Goal: Information Seeking & Learning: Check status

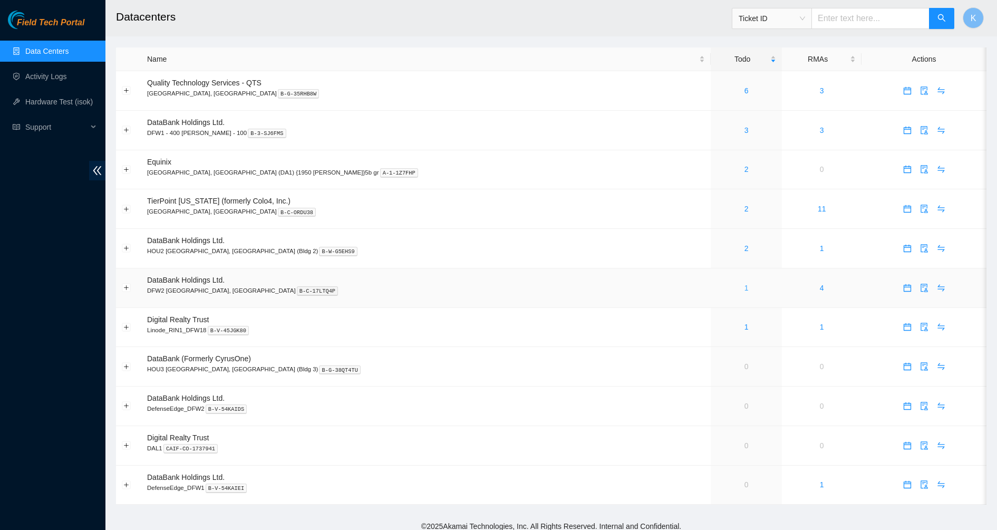
click at [744, 288] on link "1" at bounding box center [746, 288] width 4 height 8
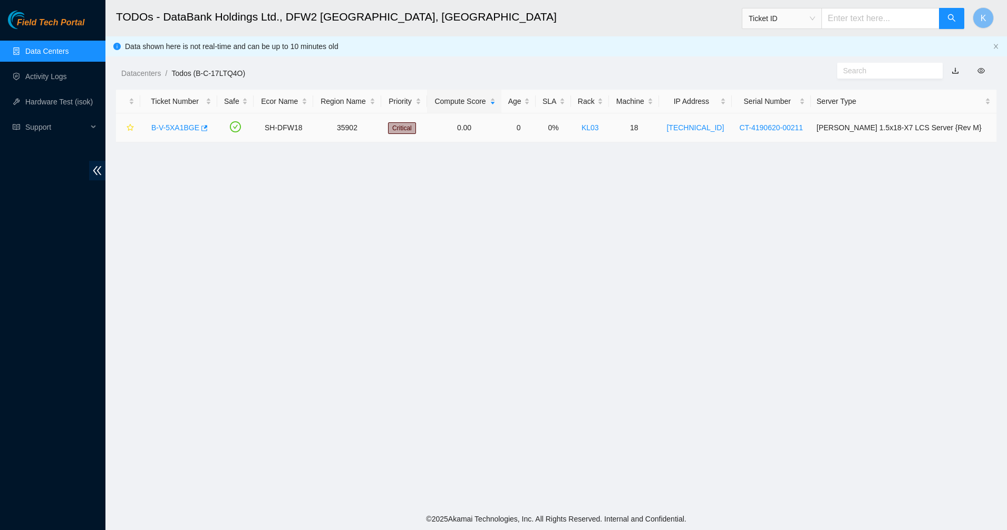
click at [176, 126] on link "B-V-5XA1BGE" at bounding box center [175, 127] width 48 height 8
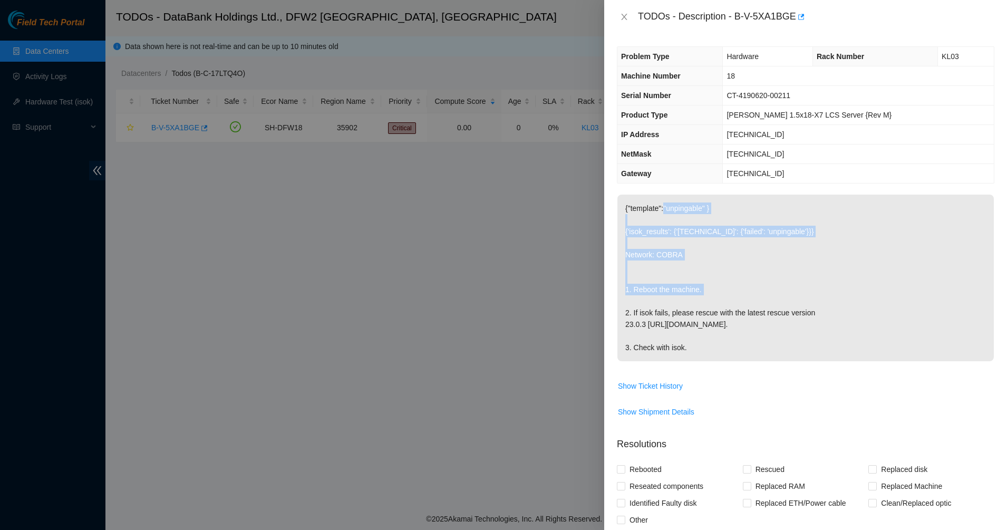
drag, startPoint x: 664, startPoint y: 213, endPoint x: 787, endPoint y: 306, distance: 154.0
click at [787, 306] on p "{"template":"unpingable" } {'isok_results': {'23.36.200.149': {'failed': 'unpin…" at bounding box center [805, 277] width 376 height 167
drag, startPoint x: 661, startPoint y: 272, endPoint x: 640, endPoint y: 266, distance: 22.2
click at [641, 267] on p "{"template":"unpingable" } {'isok_results': {'23.36.200.149': {'failed': 'unpin…" at bounding box center [805, 277] width 376 height 167
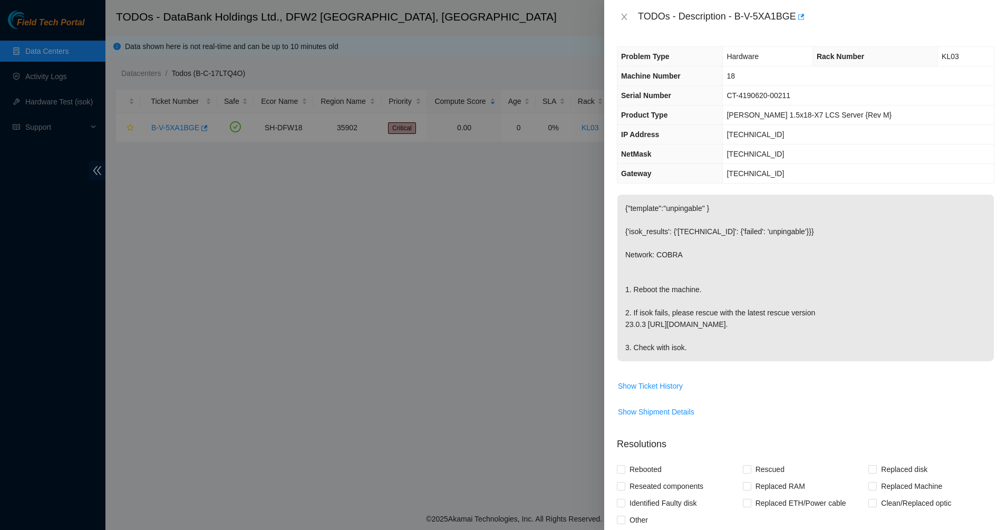
click at [640, 266] on p "{"template":"unpingable" } {'isok_results': {'23.36.200.149': {'failed': 'unpin…" at bounding box center [805, 277] width 376 height 167
drag, startPoint x: 640, startPoint y: 266, endPoint x: 700, endPoint y: 347, distance: 101.4
click at [696, 343] on p "{"template":"unpingable" } {'isok_results': {'23.36.200.149': {'failed': 'unpin…" at bounding box center [805, 277] width 376 height 167
click at [700, 347] on p "{"template":"unpingable" } {'isok_results': {'23.36.200.149': {'failed': 'unpin…" at bounding box center [805, 277] width 376 height 167
drag, startPoint x: 707, startPoint y: 351, endPoint x: 635, endPoint y: 219, distance: 150.0
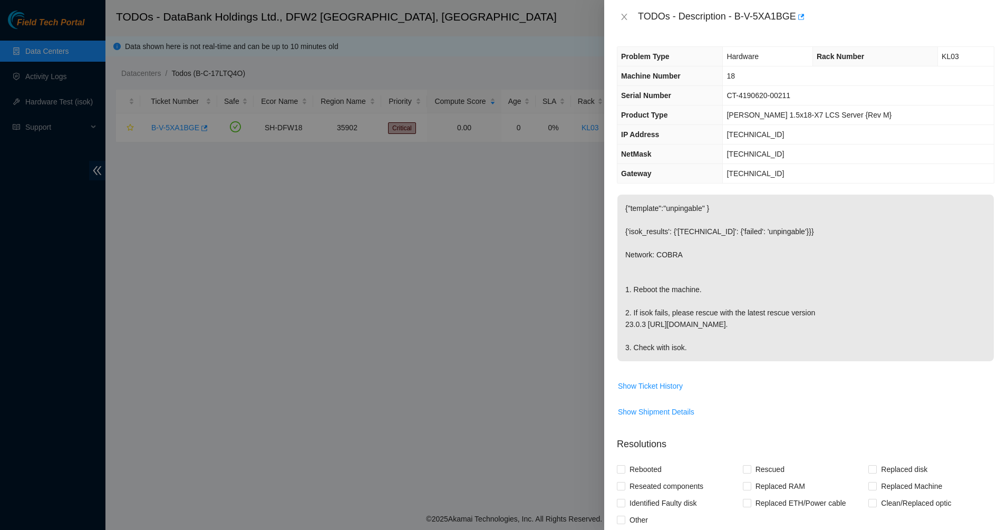
click at [635, 219] on p "{"template":"unpingable" } {'isok_results': {'23.36.200.149': {'failed': 'unpin…" at bounding box center [805, 277] width 376 height 167
click at [635, 218] on p "{"template":"unpingable" } {'isok_results': {'23.36.200.149': {'failed': 'unpin…" at bounding box center [805, 277] width 376 height 167
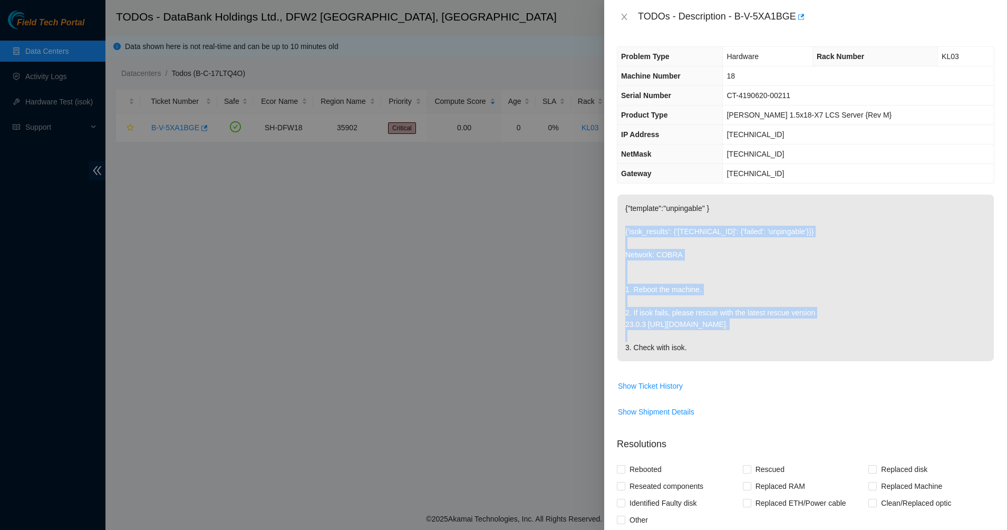
drag, startPoint x: 635, startPoint y: 218, endPoint x: 713, endPoint y: 329, distance: 135.8
click at [713, 328] on p "{"template":"unpingable" } {'isok_results': {'23.36.200.149': {'failed': 'unpin…" at bounding box center [805, 277] width 376 height 167
drag, startPoint x: 713, startPoint y: 329, endPoint x: 720, endPoint y: 336, distance: 10.4
click at [714, 329] on p "{"template":"unpingable" } {'isok_results': {'23.36.200.149': {'failed': 'unpin…" at bounding box center [805, 277] width 376 height 167
drag, startPoint x: 729, startPoint y: 343, endPoint x: 689, endPoint y: 282, distance: 72.2
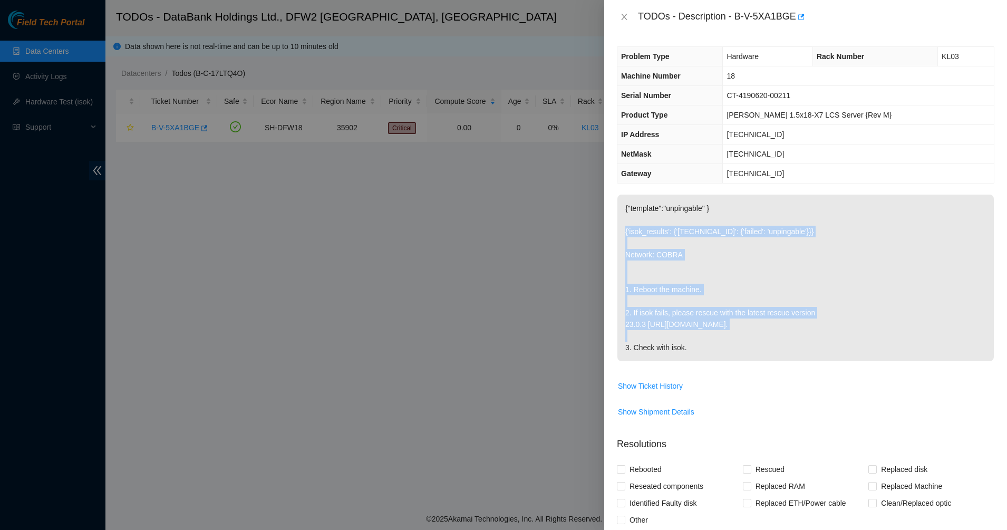
click at [689, 282] on p "{"template":"unpingable" } {'isok_results': {'23.36.200.149': {'failed': 'unpin…" at bounding box center [805, 277] width 376 height 167
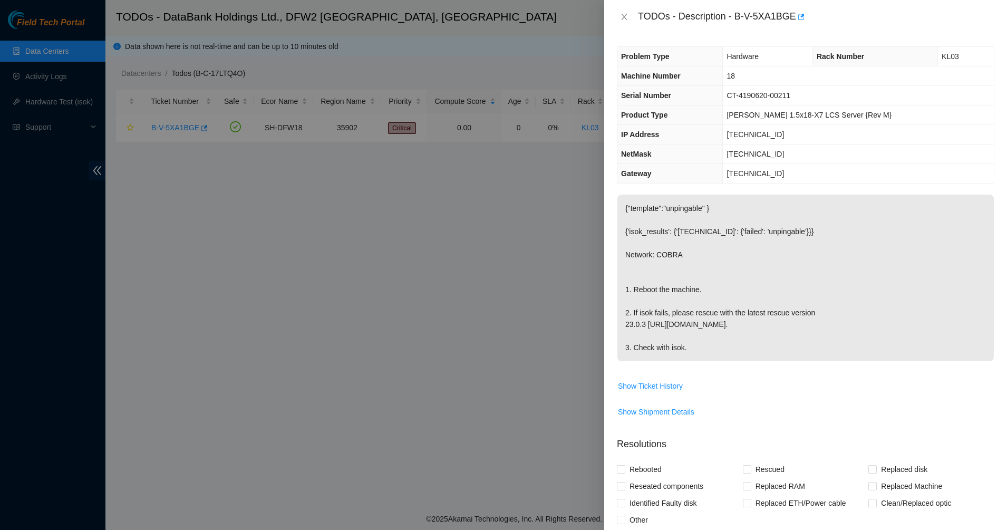
click at [689, 282] on p "{"template":"unpingable" } {'isok_results': {'23.36.200.149': {'failed': 'unpin…" at bounding box center [805, 277] width 376 height 167
click at [721, 310] on p "{"template":"unpingable" } {'isok_results': {'23.36.200.149': {'failed': 'unpin…" at bounding box center [805, 277] width 376 height 167
drag, startPoint x: 677, startPoint y: 278, endPoint x: 717, endPoint y: 354, distance: 85.8
click at [717, 354] on p "{"template":"unpingable" } {'isok_results': {'23.36.200.149': {'failed': 'unpin…" at bounding box center [805, 277] width 376 height 167
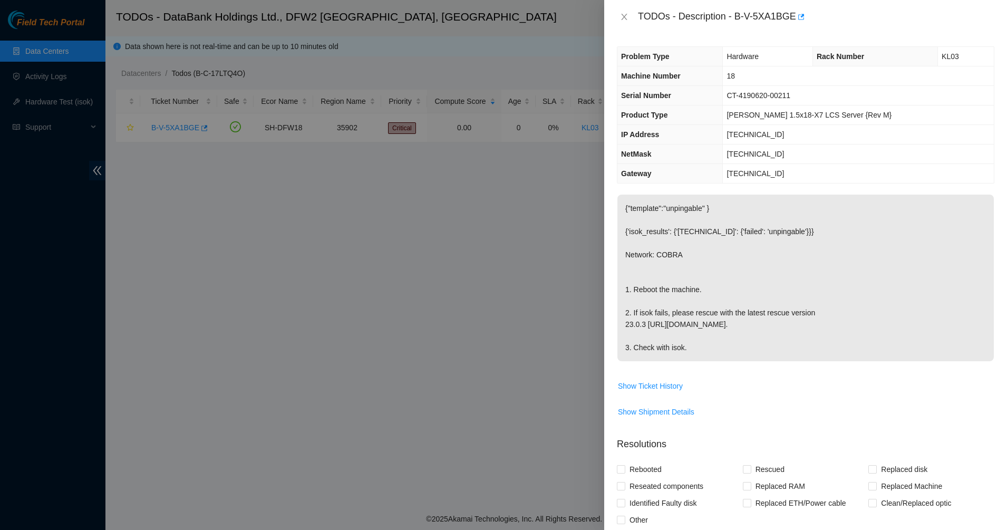
click at [717, 354] on p "{"template":"unpingable" } {'isok_results': {'23.36.200.149': {'failed': 'unpin…" at bounding box center [805, 277] width 376 height 167
drag, startPoint x: 690, startPoint y: 249, endPoint x: 653, endPoint y: 204, distance: 58.0
click at [653, 204] on p "{"template":"unpingable" } {'isok_results': {'23.36.200.149': {'failed': 'unpin…" at bounding box center [805, 277] width 376 height 167
click at [628, 12] on button "Close" at bounding box center [624, 17] width 15 height 10
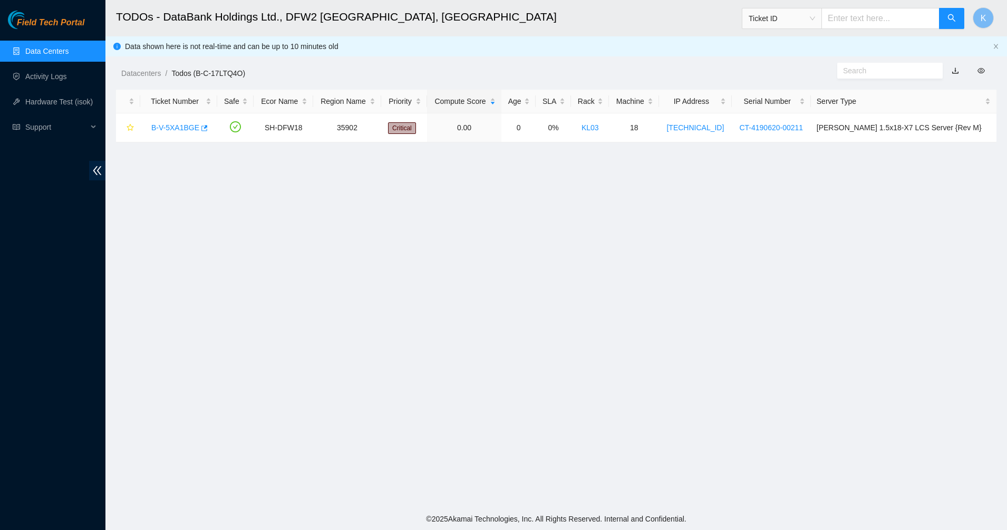
click at [51, 47] on link "Data Centers" at bounding box center [46, 51] width 43 height 8
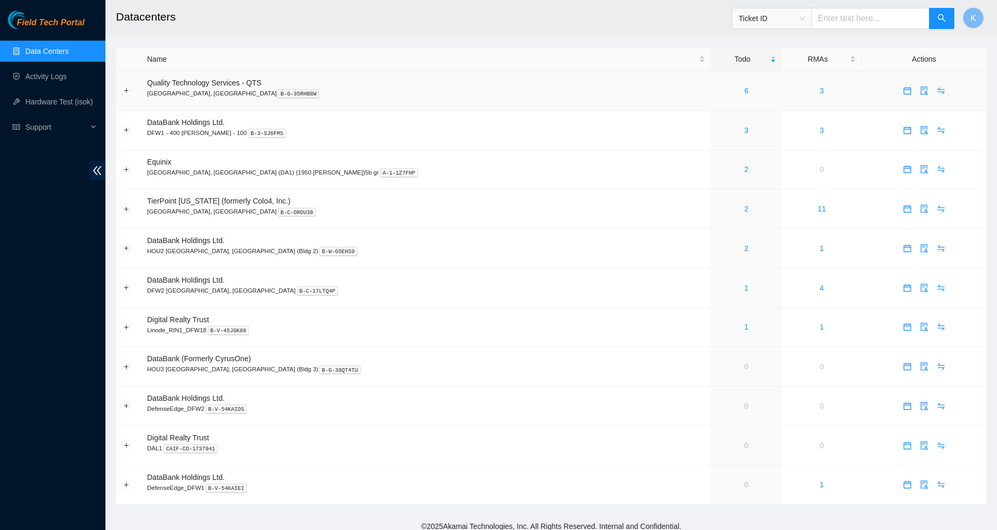
click at [716, 87] on div "6" at bounding box center [746, 91] width 60 height 12
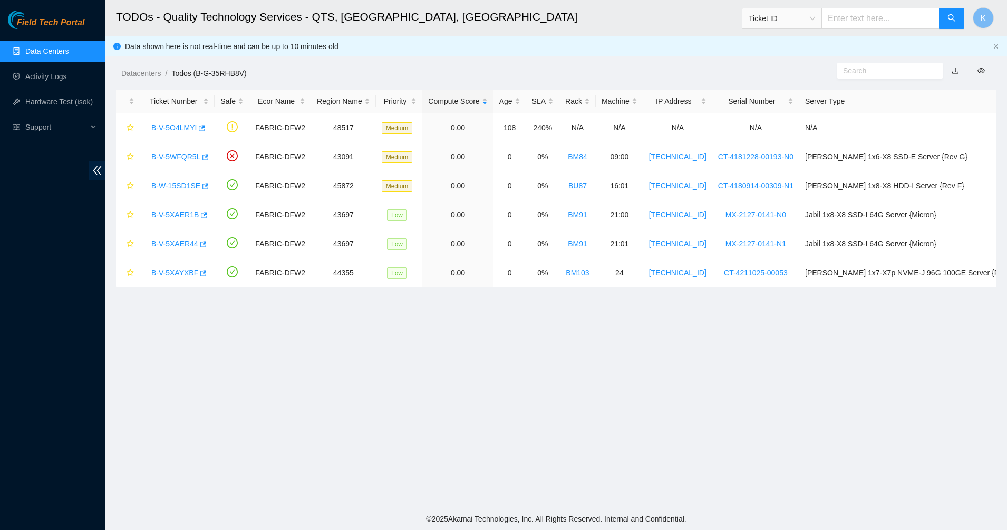
click at [34, 55] on link "Data Centers" at bounding box center [46, 51] width 43 height 8
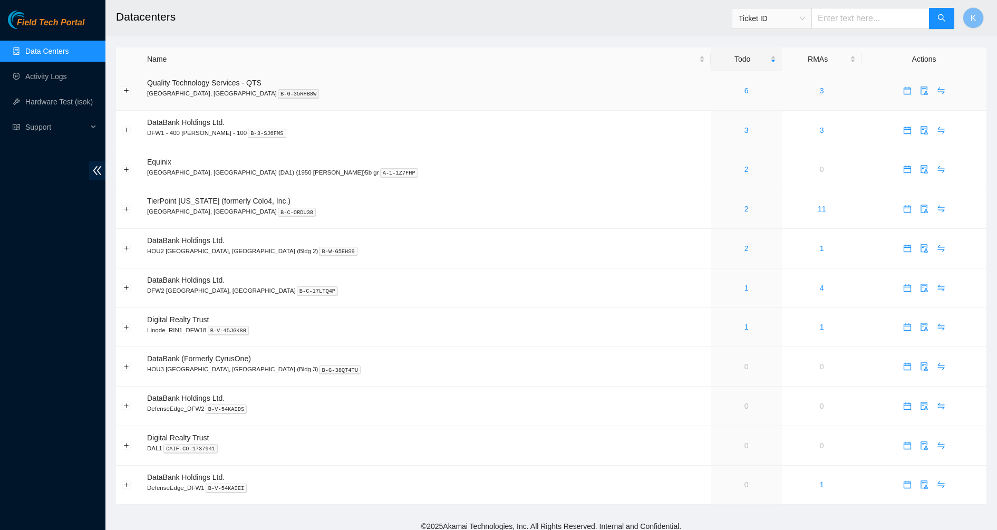
click at [716, 91] on div "6" at bounding box center [746, 91] width 60 height 12
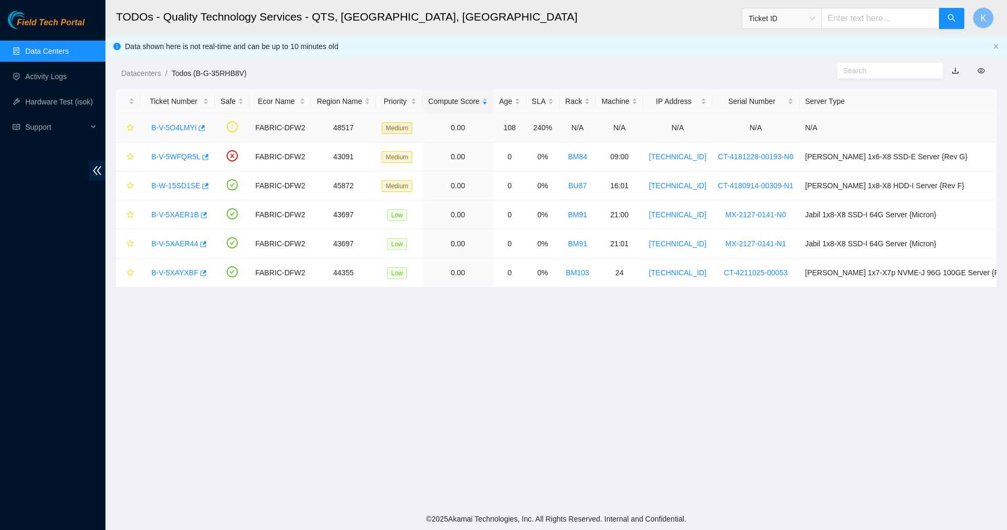
click at [188, 128] on link "B-V-5O4LMYI" at bounding box center [173, 127] width 45 height 8
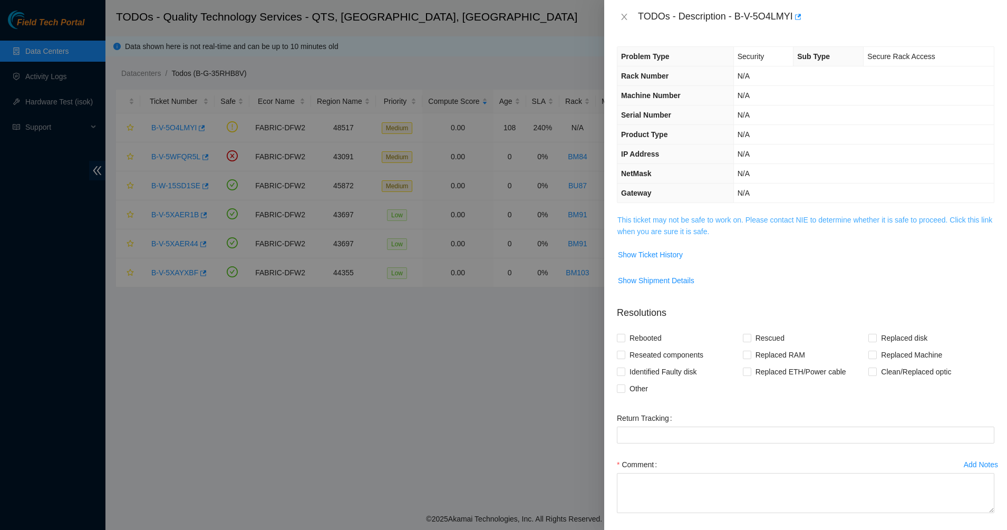
click at [652, 233] on link "This ticket may not be safe to work on. Please contact NIE to determine whether…" at bounding box center [804, 226] width 375 height 20
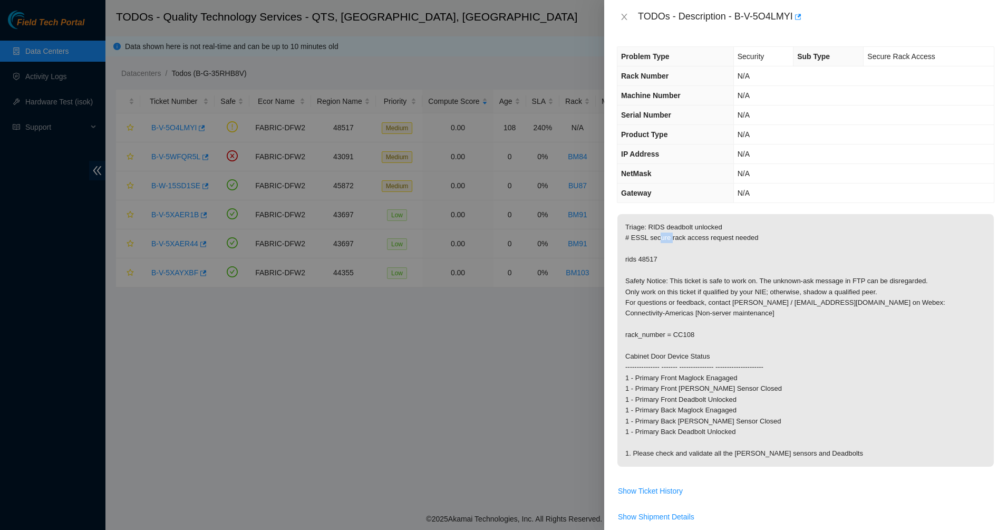
drag, startPoint x: 655, startPoint y: 233, endPoint x: 668, endPoint y: 243, distance: 15.8
click at [668, 243] on p "Triage: RIDS deadbolt unlocked # ESSL secure rack access request needed rids 48…" at bounding box center [805, 340] width 376 height 252
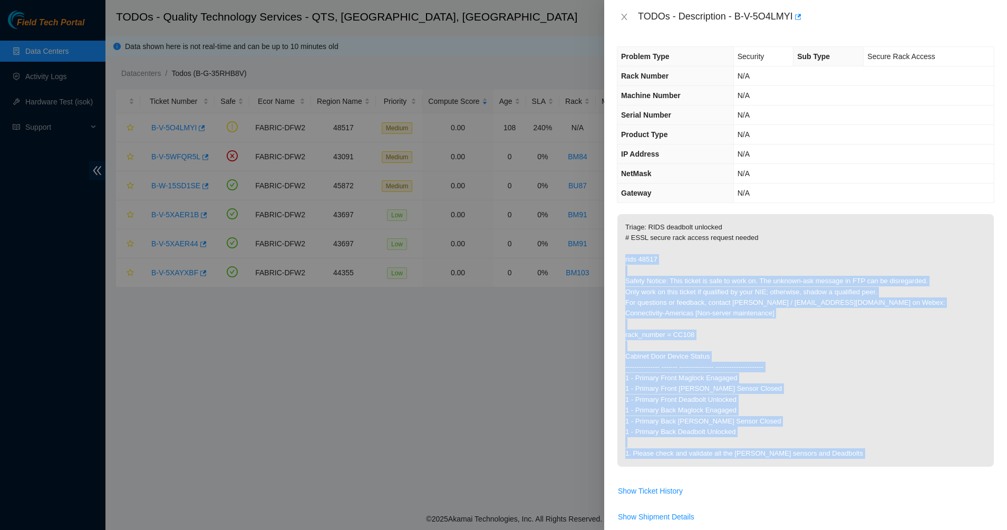
click at [786, 475] on td "Triage: RIDS deadbolt unlocked # ESSL secure rack access request needed rids 48…" at bounding box center [805, 347] width 377 height 268
click at [801, 391] on p "Triage: RIDS deadbolt unlocked # ESSL secure rack access request needed rids 48…" at bounding box center [805, 340] width 376 height 252
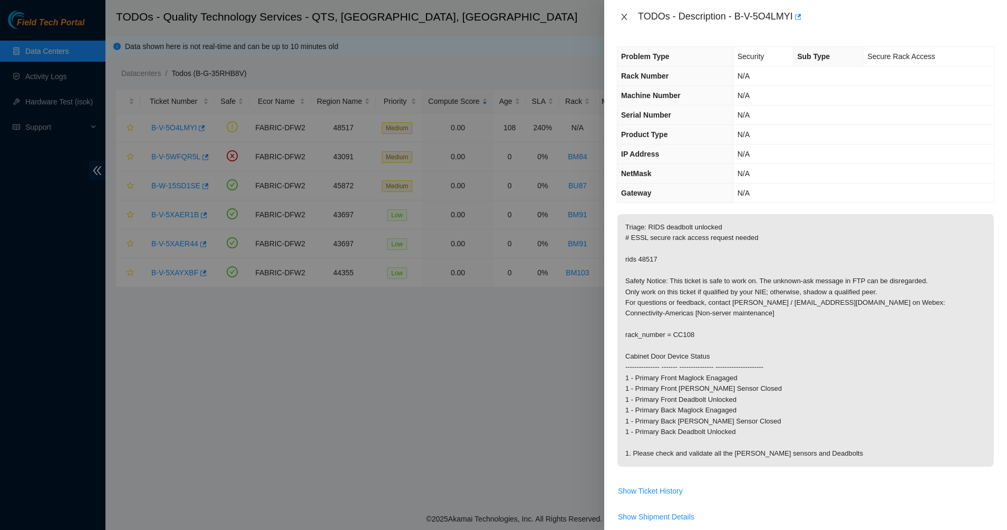
click at [627, 15] on icon "close" at bounding box center [624, 17] width 8 height 8
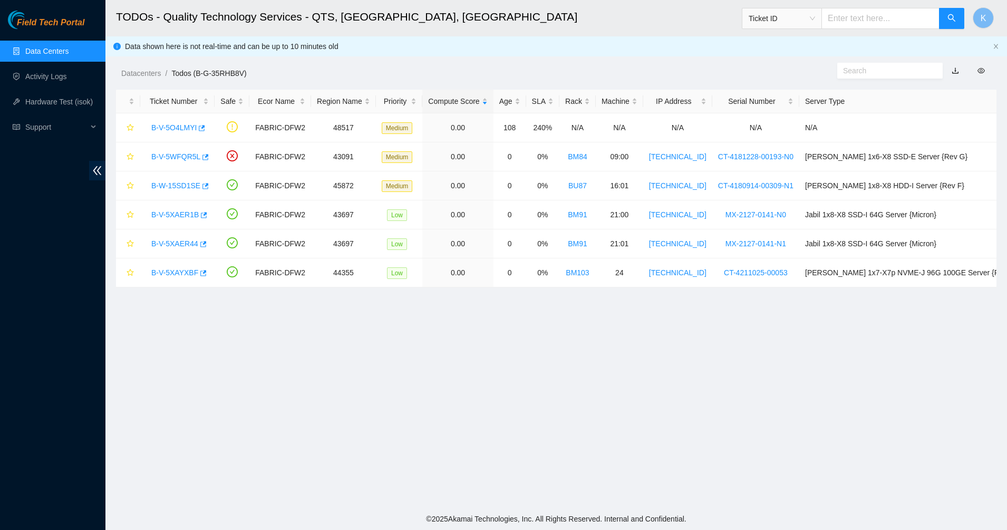
click at [42, 53] on link "Data Centers" at bounding box center [46, 51] width 43 height 8
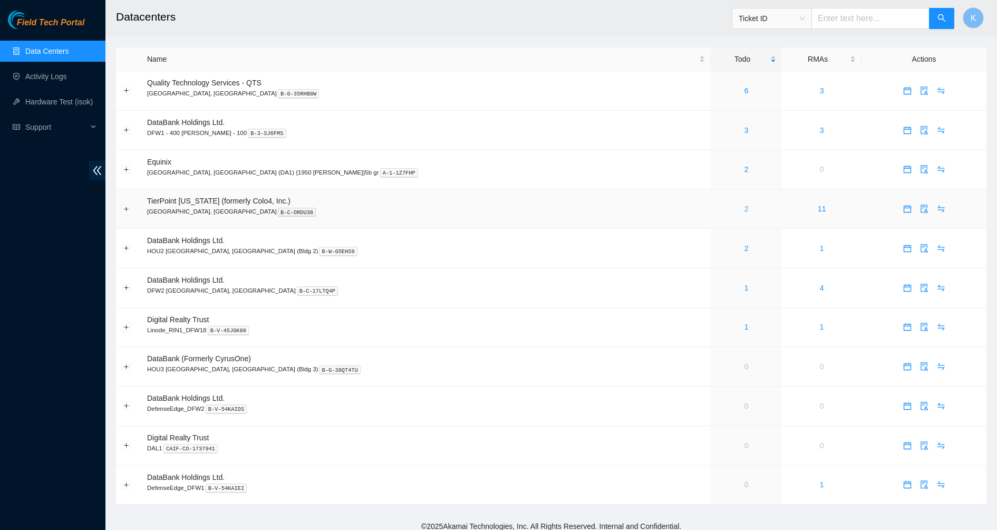
click at [744, 209] on link "2" at bounding box center [746, 208] width 4 height 8
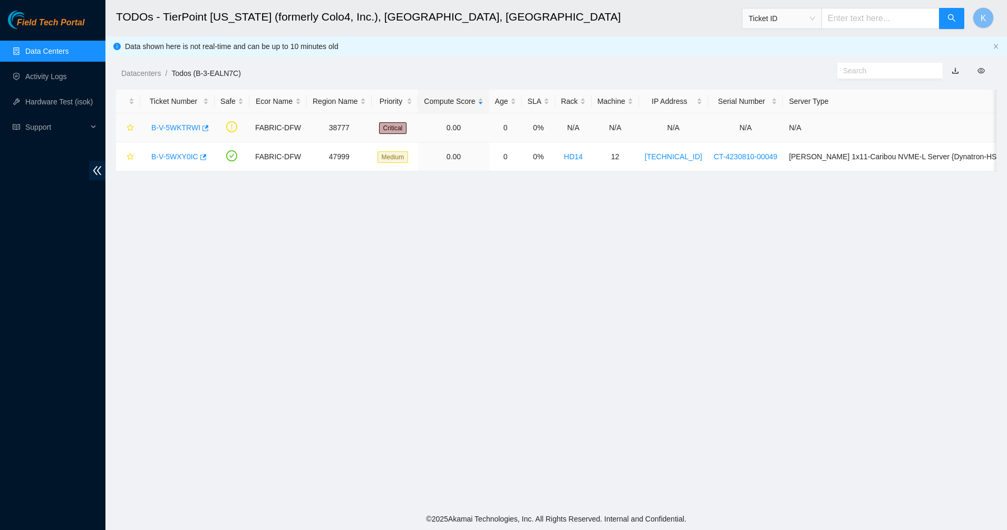
click at [161, 124] on link "B-V-5WKTRWI" at bounding box center [175, 127] width 49 height 8
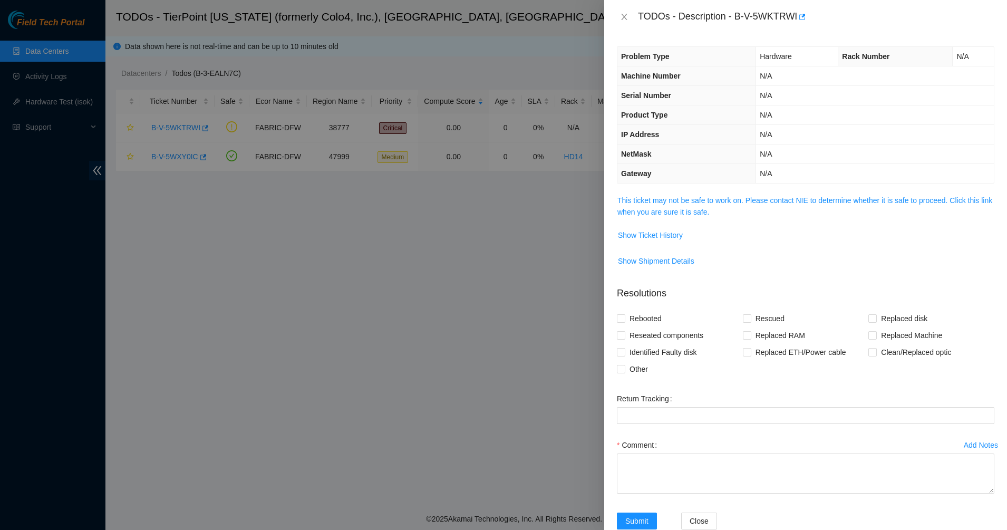
click at [687, 191] on div "Problem Type Hardware Rack Number N/A Machine Number N/A Serial Number N/A Prod…" at bounding box center [805, 282] width 403 height 496
click at [691, 199] on link "This ticket may not be safe to work on. Please contact NIE to determine whether…" at bounding box center [804, 206] width 375 height 20
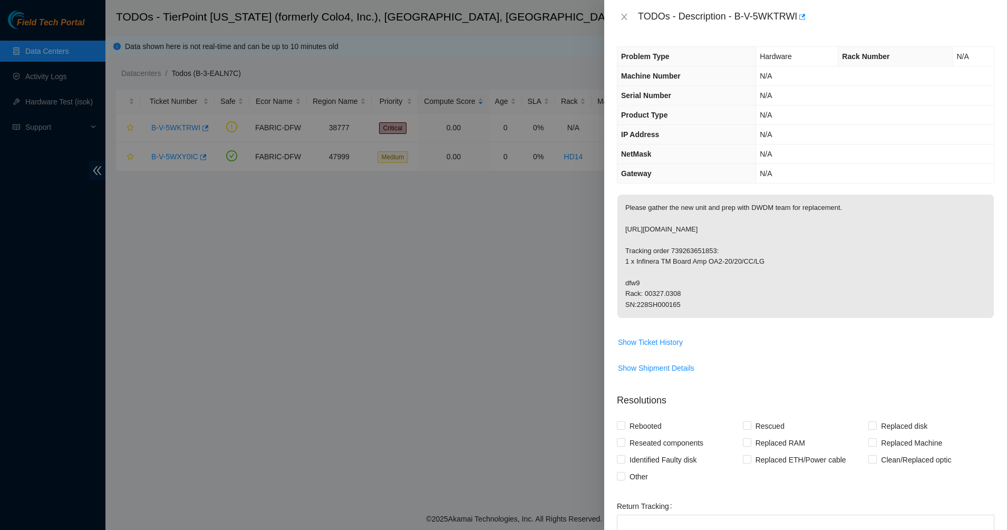
drag, startPoint x: 697, startPoint y: 206, endPoint x: 795, endPoint y: 296, distance: 133.5
click at [795, 296] on p "Please gather the new unit and prep with DWDM team for replacement. https://wik…" at bounding box center [805, 255] width 376 height 123
click at [795, 297] on p "Please gather the new unit and prep with DWDM team for replacement. https://wik…" at bounding box center [805, 255] width 376 height 123
drag, startPoint x: 691, startPoint y: 262, endPoint x: 644, endPoint y: 198, distance: 79.6
click at [645, 198] on p "Please gather the new unit and prep with DWDM team for replacement. https://wik…" at bounding box center [805, 255] width 376 height 123
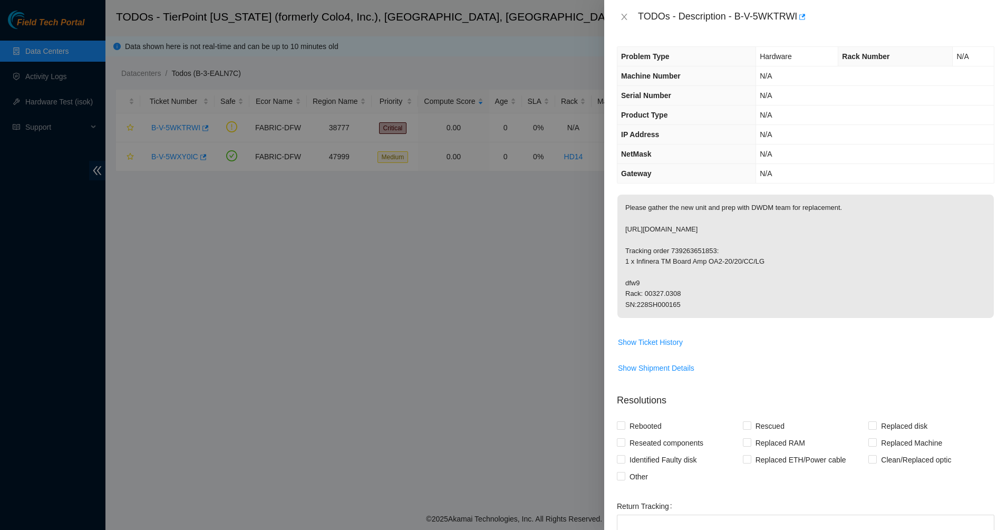
click at [643, 197] on p "Please gather the new unit and prep with DWDM team for replacement. https://wik…" at bounding box center [805, 255] width 376 height 123
drag, startPoint x: 643, startPoint y: 197, endPoint x: 745, endPoint y: 304, distance: 146.9
click at [742, 300] on p "Please gather the new unit and prep with DWDM team for replacement. https://wik…" at bounding box center [805, 255] width 376 height 123
click at [745, 304] on p "Please gather the new unit and prep with DWDM team for replacement. https://wik…" at bounding box center [805, 255] width 376 height 123
drag, startPoint x: 746, startPoint y: 305, endPoint x: 642, endPoint y: 213, distance: 138.5
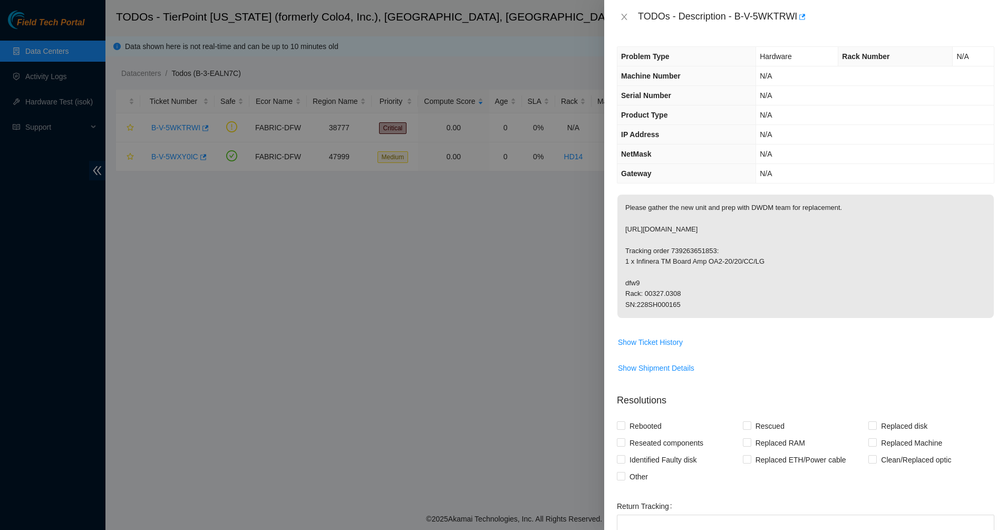
click at [643, 213] on p "Please gather the new unit and prep with DWDM team for replacement. https://wik…" at bounding box center [805, 255] width 376 height 123
click at [642, 213] on p "Please gather the new unit and prep with DWDM team for replacement. https://wik…" at bounding box center [805, 255] width 376 height 123
drag, startPoint x: 637, startPoint y: 206, endPoint x: 734, endPoint y: 298, distance: 133.8
click at [734, 298] on p "Please gather the new unit and prep with DWDM team for replacement. https://wik…" at bounding box center [805, 255] width 376 height 123
click at [735, 299] on p "Please gather the new unit and prep with DWDM team for replacement. https://wik…" at bounding box center [805, 255] width 376 height 123
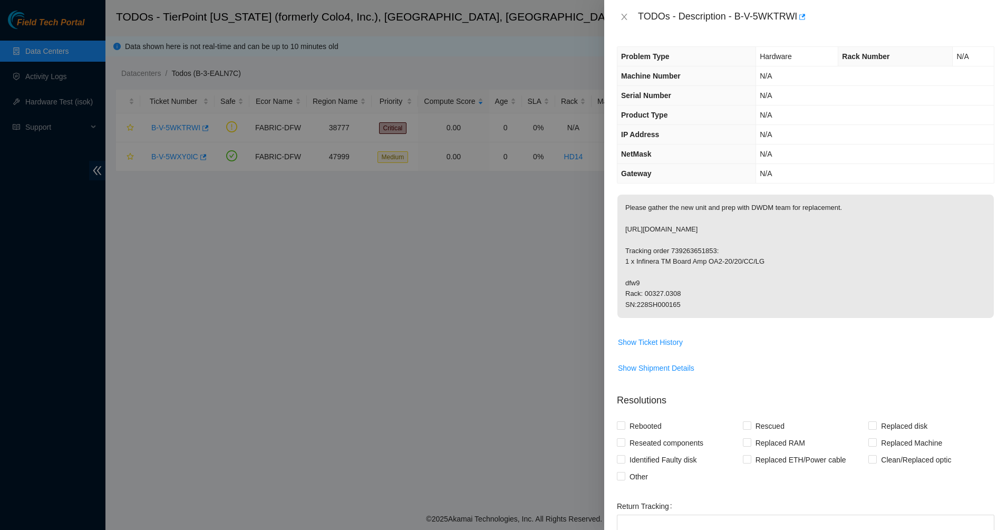
drag, startPoint x: 735, startPoint y: 300, endPoint x: 616, endPoint y: 229, distance: 138.7
click at [616, 229] on div "Problem Type Hardware Rack Number N/A Machine Number N/A Serial Number N/A Prod…" at bounding box center [805, 282] width 403 height 496
click at [638, 348] on span "Show Ticket History" at bounding box center [650, 342] width 65 height 12
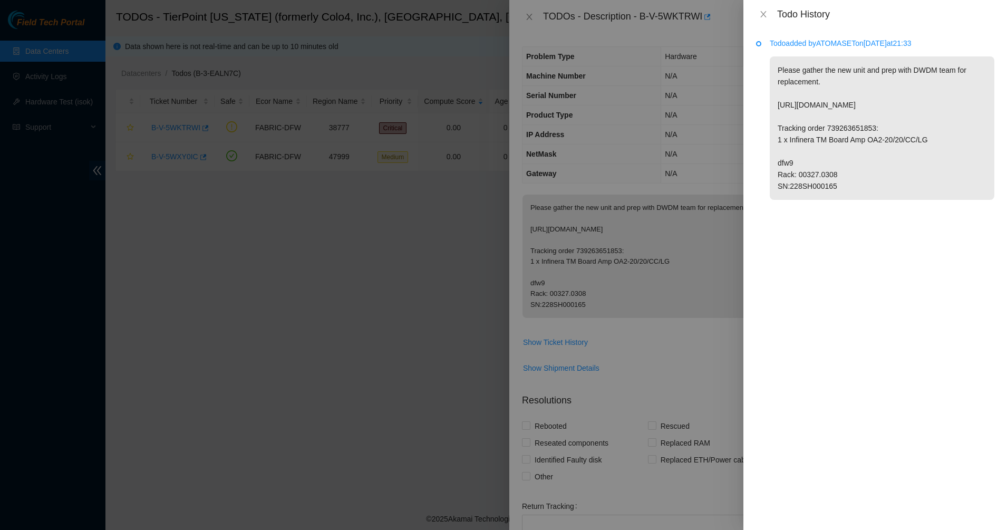
drag, startPoint x: 825, startPoint y: 70, endPoint x: 872, endPoint y: 212, distance: 150.2
click at [870, 200] on p "Please gather the new unit and prep with DWDM team for replacement. https://wik…" at bounding box center [881, 127] width 225 height 143
click at [872, 200] on p "Please gather the new unit and prep with DWDM team for replacement. https://wik…" at bounding box center [881, 127] width 225 height 143
drag, startPoint x: 847, startPoint y: 169, endPoint x: 775, endPoint y: 65, distance: 126.5
click at [775, 65] on p "Please gather the new unit and prep with DWDM team for replacement. https://wik…" at bounding box center [881, 127] width 225 height 143
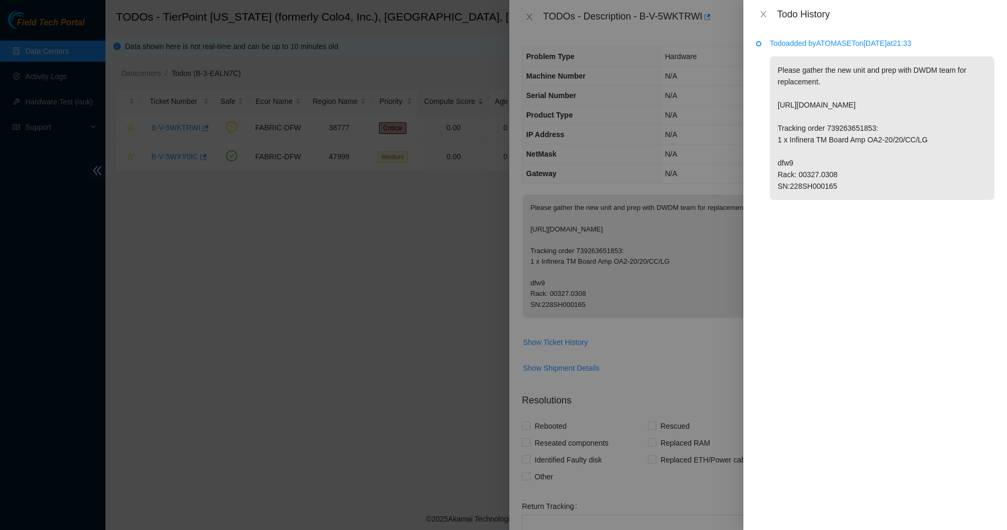
click at [774, 64] on p "Please gather the new unit and prep with DWDM team for replacement. https://wik…" at bounding box center [881, 127] width 225 height 143
click at [758, 13] on button "Close" at bounding box center [763, 14] width 15 height 10
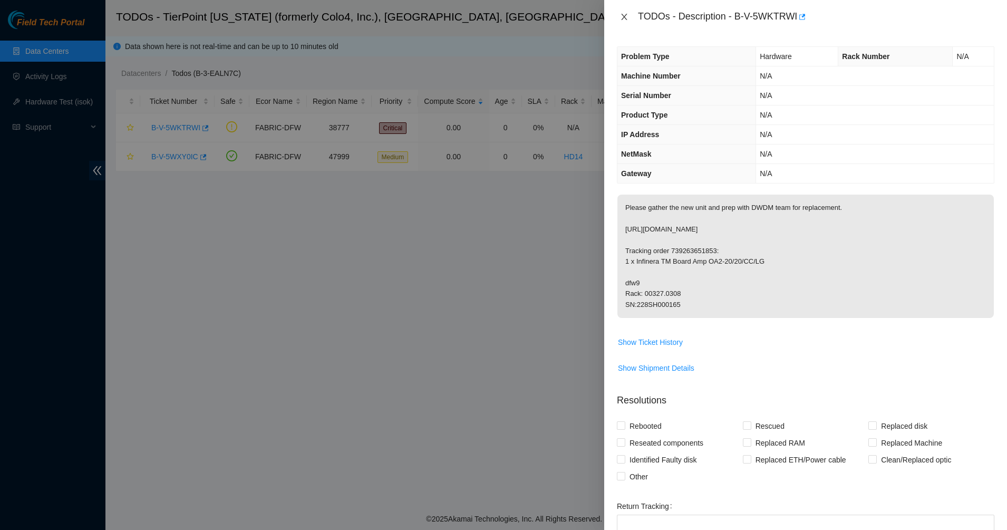
click at [626, 16] on icon "close" at bounding box center [624, 17] width 8 height 8
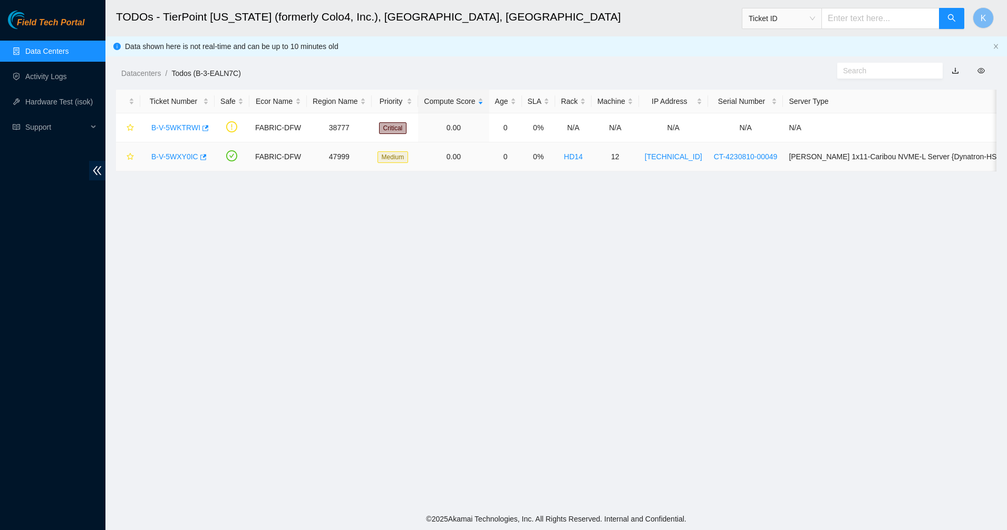
click at [159, 159] on link "B-V-5WXY0IC" at bounding box center [174, 156] width 47 height 8
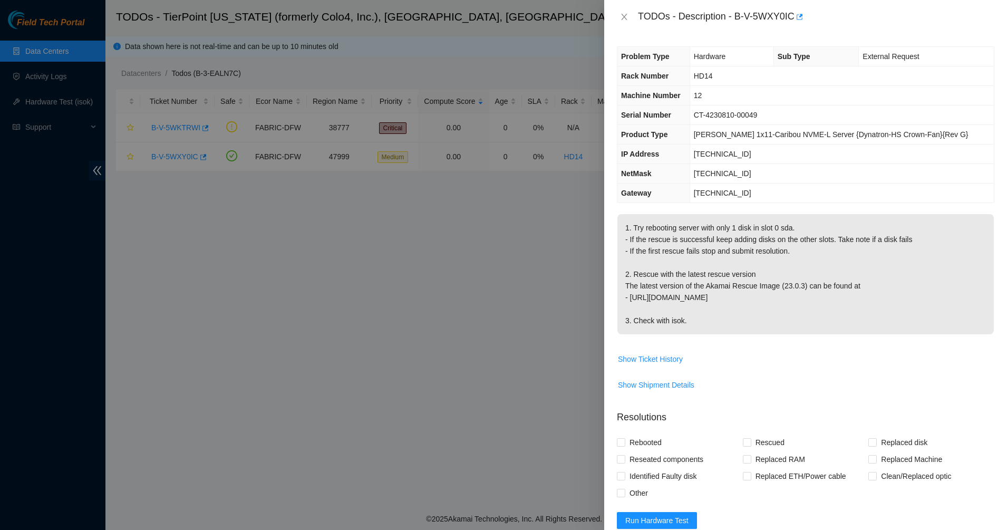
drag, startPoint x: 680, startPoint y: 214, endPoint x: 811, endPoint y: 325, distance: 172.0
click at [811, 325] on p "1. Try rebooting server with only 1 disk in slot 0 sda. - If the rescue is succ…" at bounding box center [805, 274] width 376 height 120
click at [812, 325] on p "1. Try rebooting server with only 1 disk in slot 0 sda. - If the rescue is succ…" at bounding box center [805, 274] width 376 height 120
drag, startPoint x: 812, startPoint y: 325, endPoint x: 680, endPoint y: 237, distance: 158.3
click at [680, 237] on p "1. Try rebooting server with only 1 disk in slot 0 sda. - If the rescue is succ…" at bounding box center [805, 274] width 376 height 120
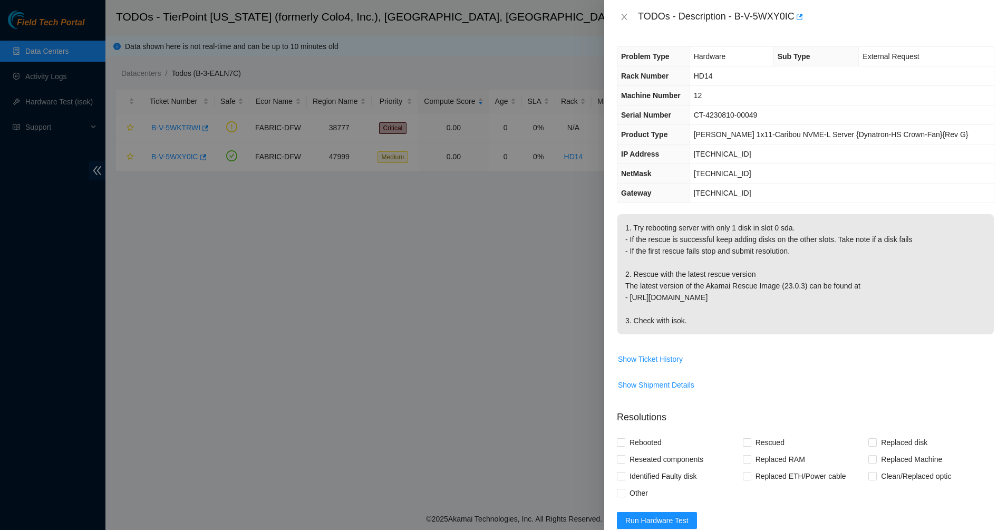
click at [675, 231] on p "1. Try rebooting server with only 1 disk in slot 0 sda. - If the rescue is succ…" at bounding box center [805, 274] width 376 height 120
drag, startPoint x: 680, startPoint y: 225, endPoint x: 842, endPoint y: 330, distance: 193.5
click at [842, 330] on p "1. Try rebooting server with only 1 disk in slot 0 sda. - If the rescue is succ…" at bounding box center [805, 274] width 376 height 120
click at [711, 185] on div "Problem Type Hardware Sub Type External Request Rack Number HD14 Machine Number…" at bounding box center [805, 282] width 403 height 496
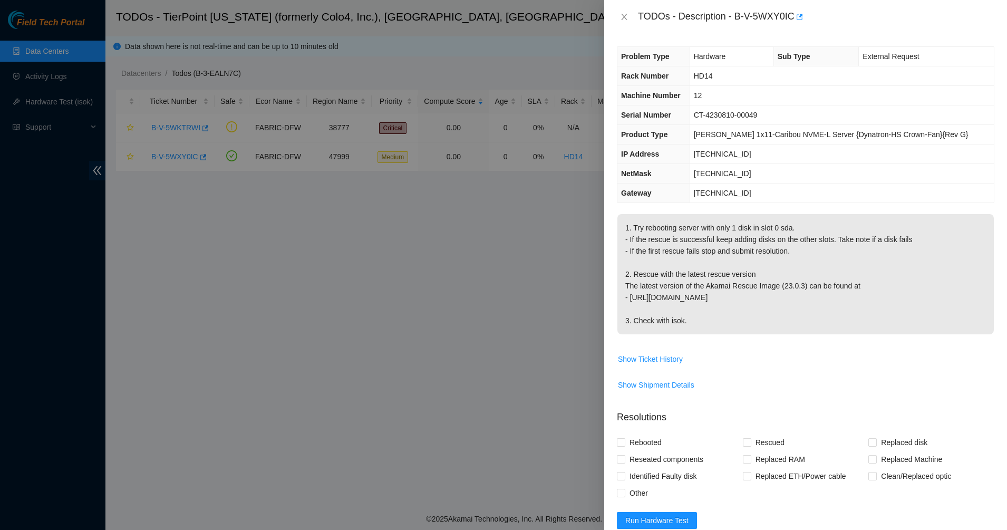
drag, startPoint x: 691, startPoint y: 153, endPoint x: 681, endPoint y: 122, distance: 32.5
click at [689, 153] on th "IP Address" at bounding box center [653, 153] width 72 height 19
click at [610, 12] on div "TODOs - Description - B-V-5WXY0IC" at bounding box center [805, 17] width 403 height 34
click at [617, 12] on div "TODOs - Description - B-V-5WXY0IC" at bounding box center [805, 17] width 403 height 34
click at [619, 12] on button "Close" at bounding box center [624, 17] width 15 height 10
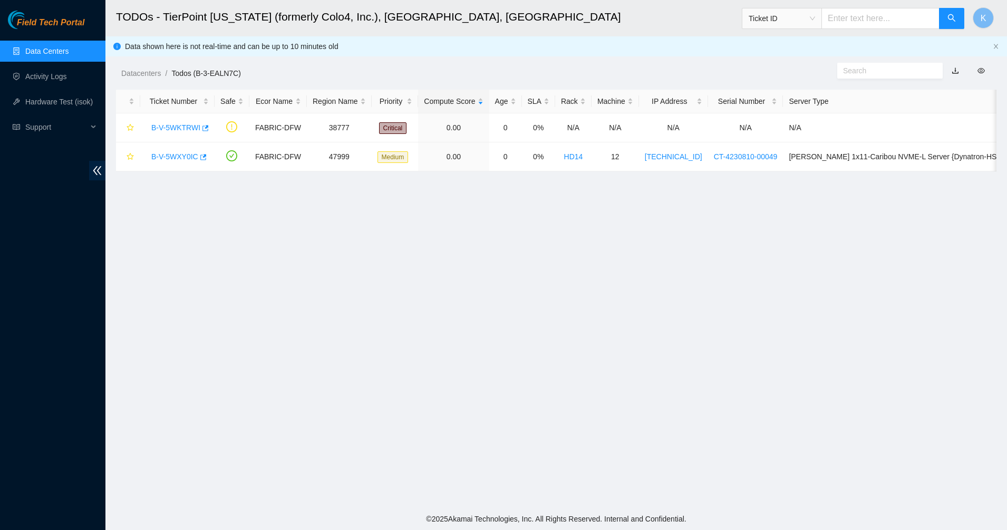
click at [27, 48] on link "Data Centers" at bounding box center [46, 51] width 43 height 8
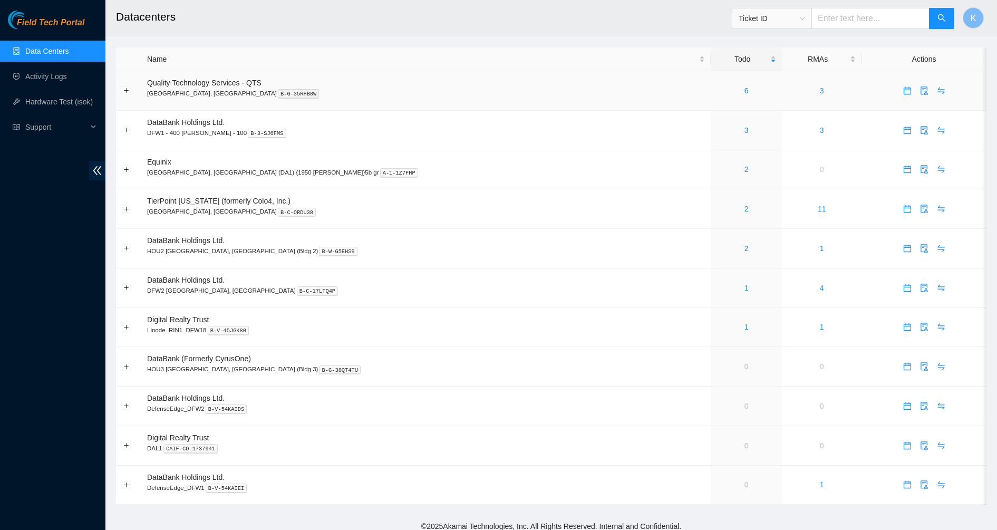
click at [716, 93] on div "6" at bounding box center [746, 91] width 60 height 12
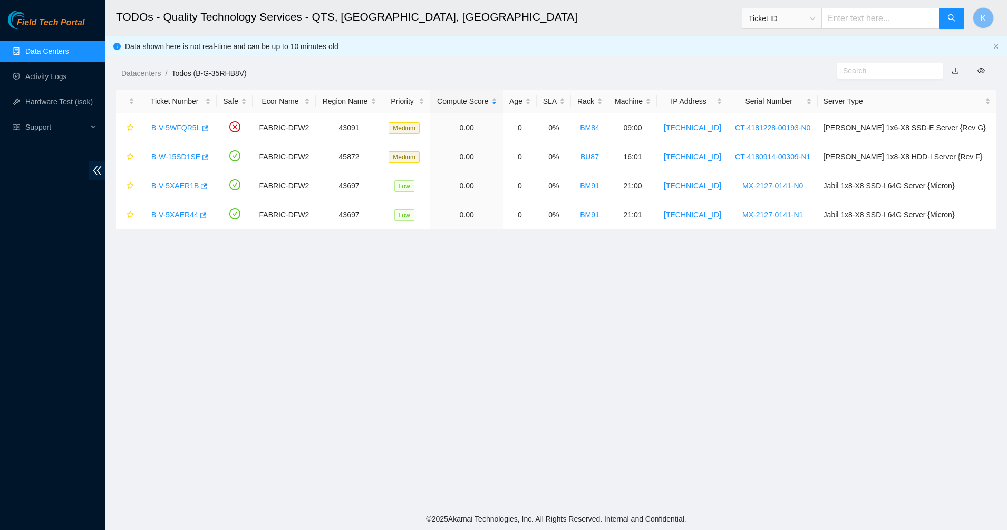
click at [48, 54] on link "Data Centers" at bounding box center [46, 51] width 43 height 8
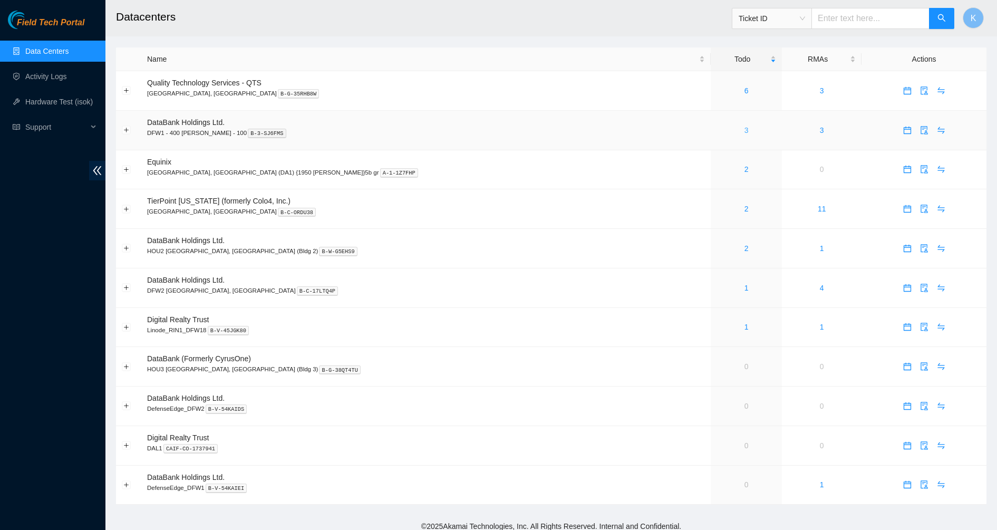
click at [744, 129] on link "3" at bounding box center [746, 130] width 4 height 8
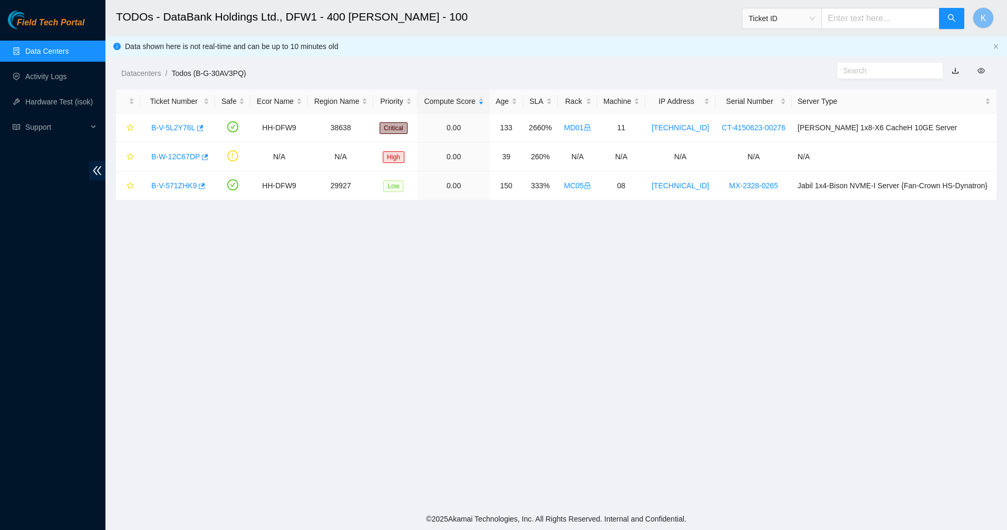
click at [29, 53] on link "Data Centers" at bounding box center [46, 51] width 43 height 8
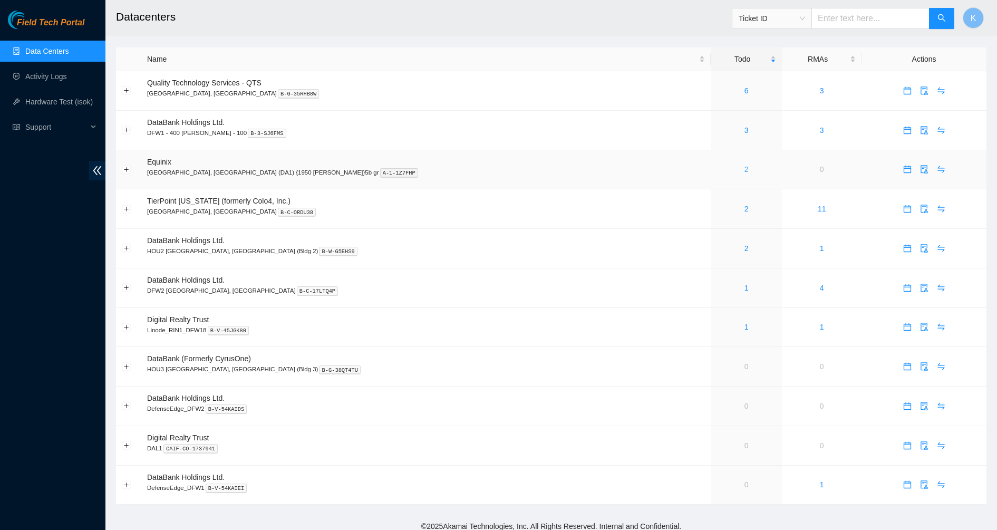
click at [744, 171] on link "2" at bounding box center [746, 169] width 4 height 8
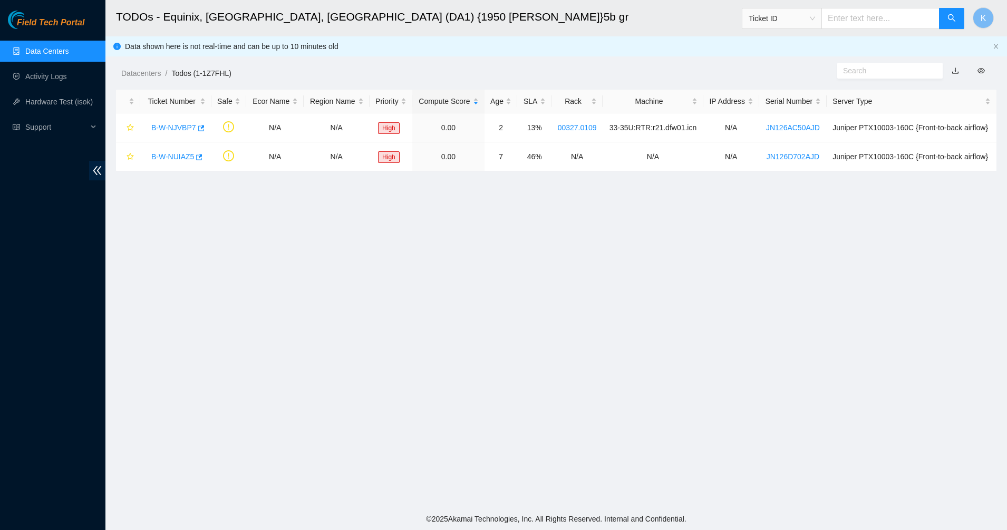
click at [31, 51] on link "Data Centers" at bounding box center [46, 51] width 43 height 8
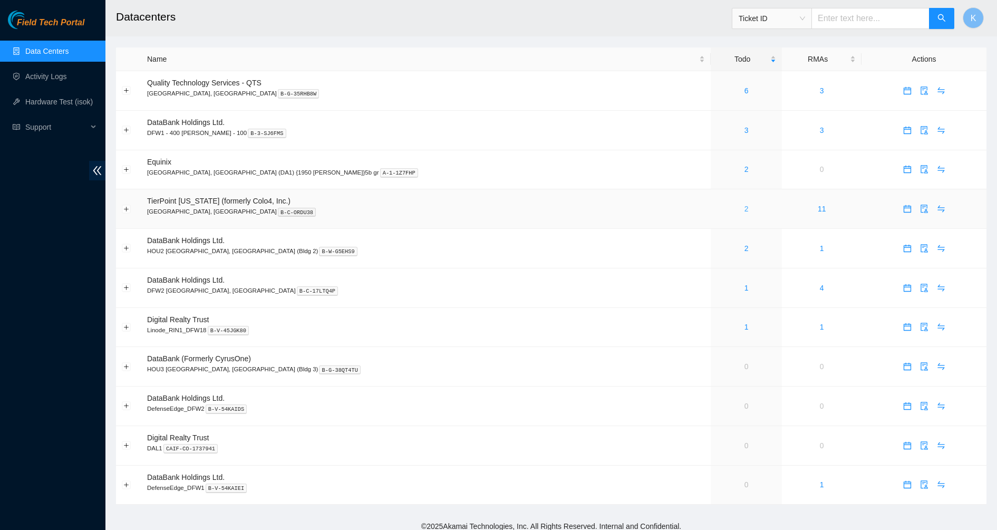
click at [744, 209] on link "2" at bounding box center [746, 208] width 4 height 8
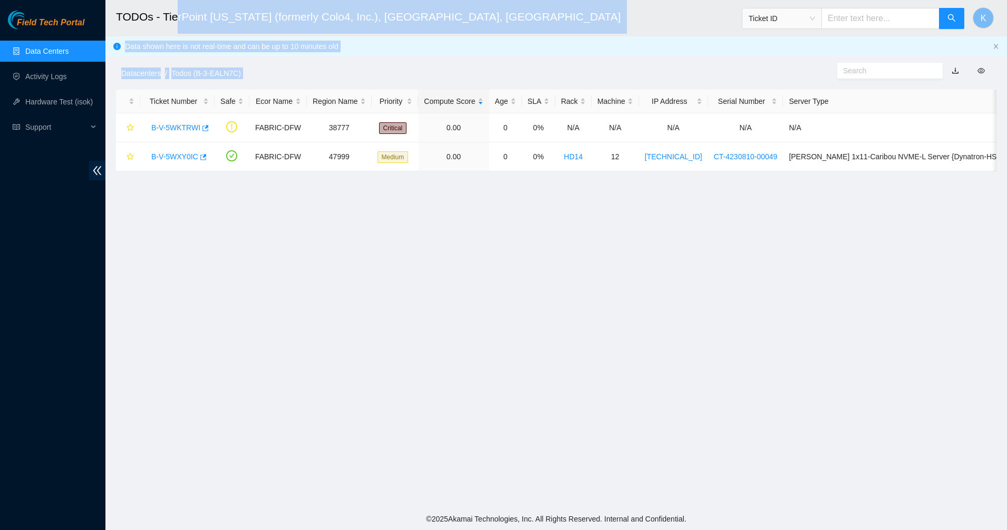
drag, startPoint x: 648, startPoint y: 209, endPoint x: 173, endPoint y: 23, distance: 510.7
click at [177, 23] on main "TODOs - TierPoint [US_STATE] (formerly Colo4, Inc.), [GEOGRAPHIC_DATA], [GEOGRA…" at bounding box center [555, 254] width 901 height 508
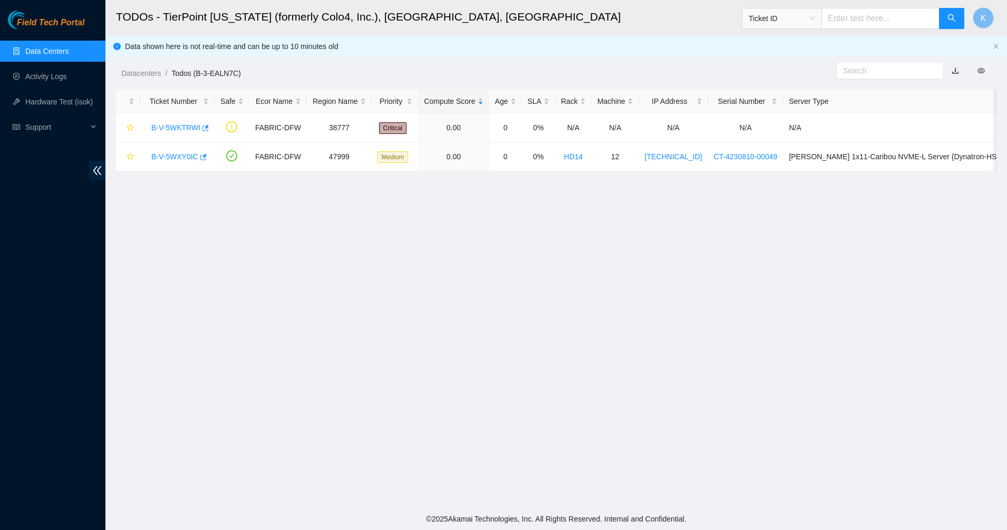
click at [162, 20] on h2 "TODOs - TierPoint [US_STATE] (formerly Colo4, Inc.), [GEOGRAPHIC_DATA], [GEOGRA…" at bounding box center [461, 17] width 690 height 34
click at [61, 51] on link "Data Centers" at bounding box center [46, 51] width 43 height 8
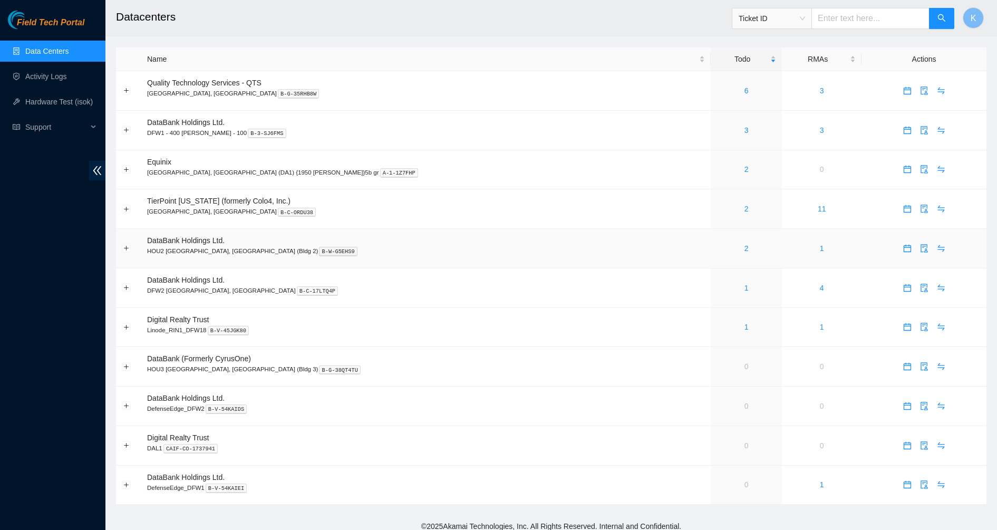
click at [716, 250] on div "2" at bounding box center [746, 248] width 60 height 12
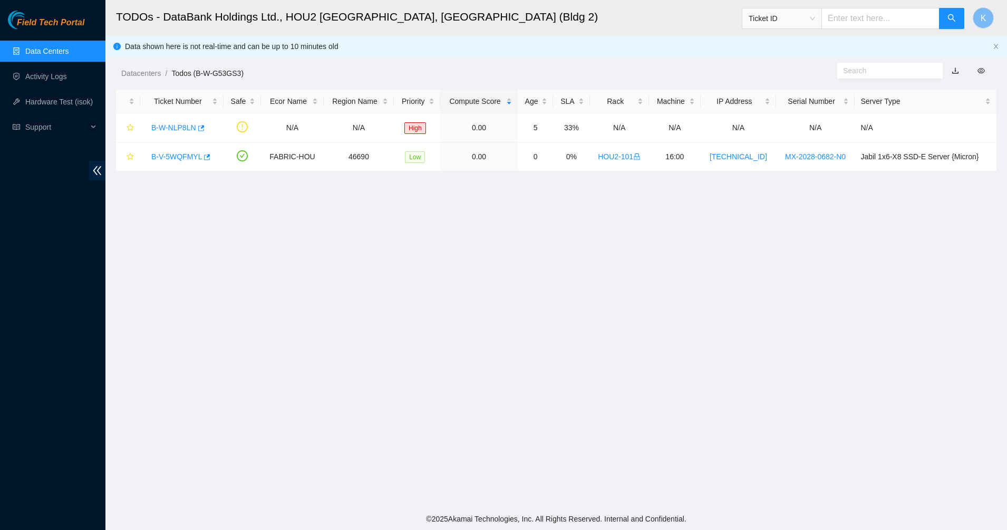
click at [51, 47] on link "Data Centers" at bounding box center [46, 51] width 43 height 8
